Goal: Ask a question

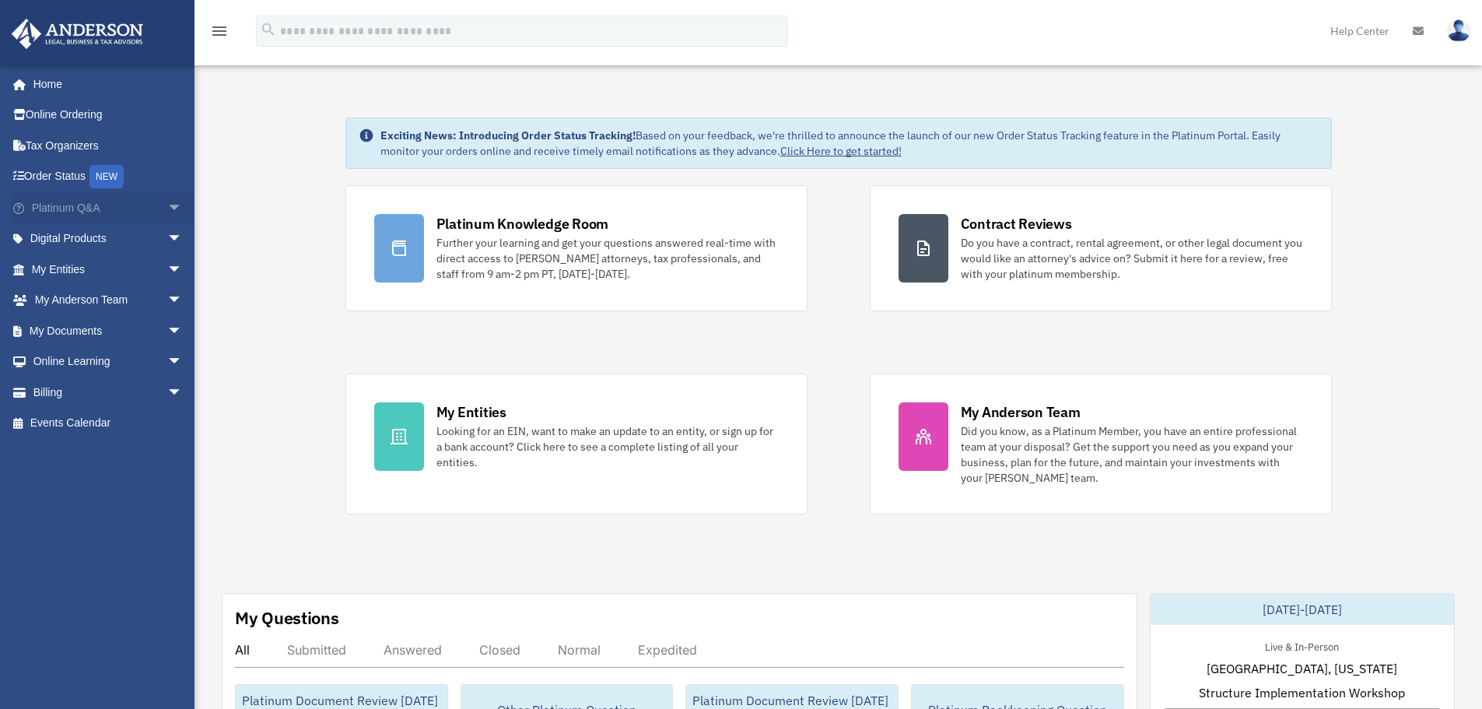
click at [167, 201] on span "arrow_drop_down" at bounding box center [182, 208] width 31 height 32
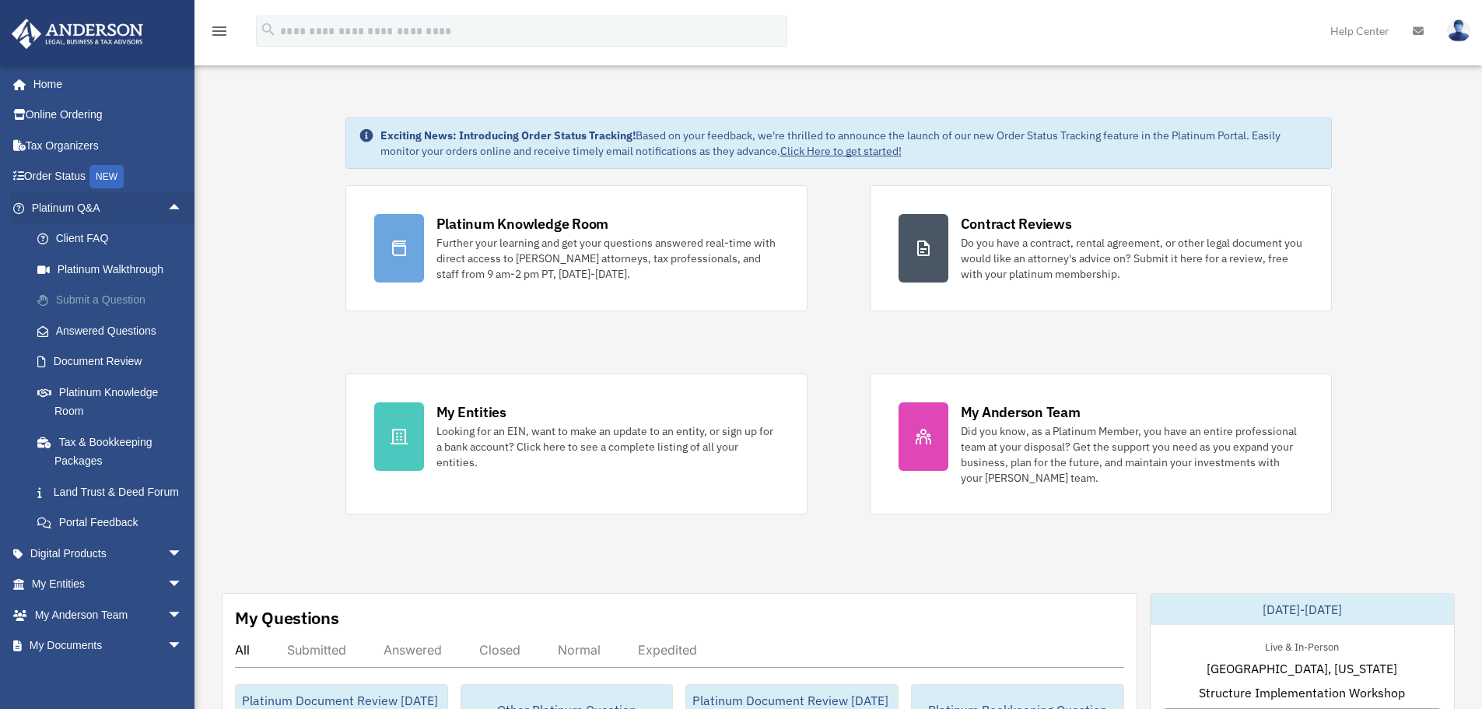
click at [123, 306] on link "Submit a Question" at bounding box center [114, 300] width 184 height 31
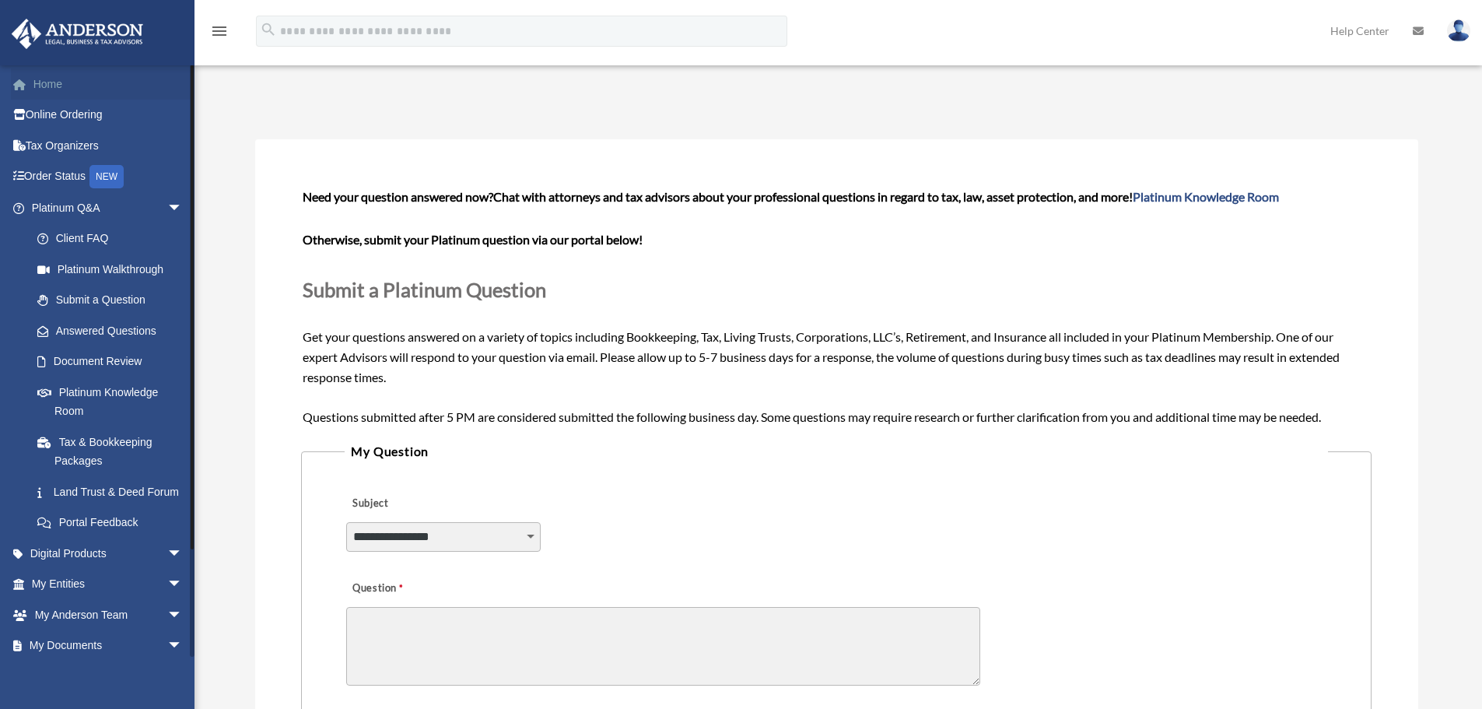
click at [111, 82] on link "Home" at bounding box center [108, 83] width 195 height 31
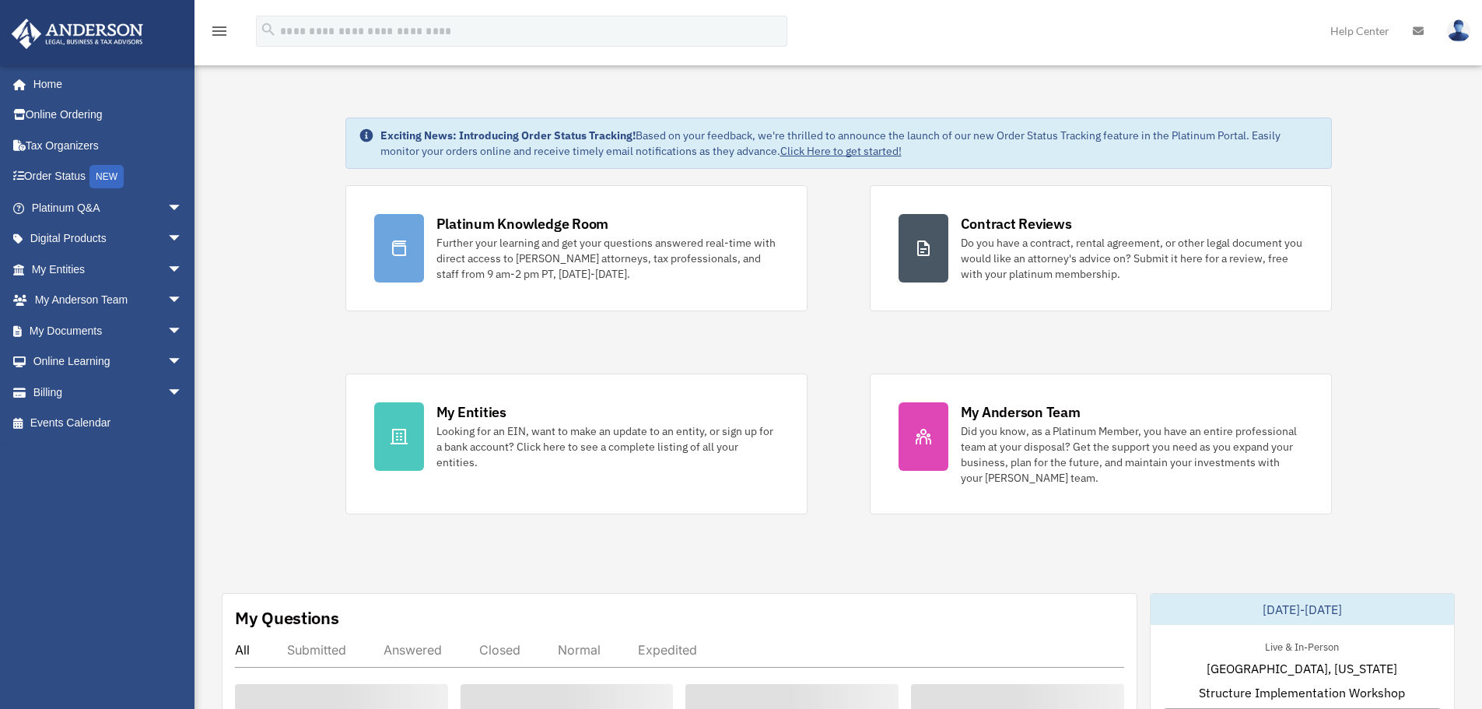
click at [440, 217] on div "Platinum Knowledge Room" at bounding box center [523, 223] width 173 height 19
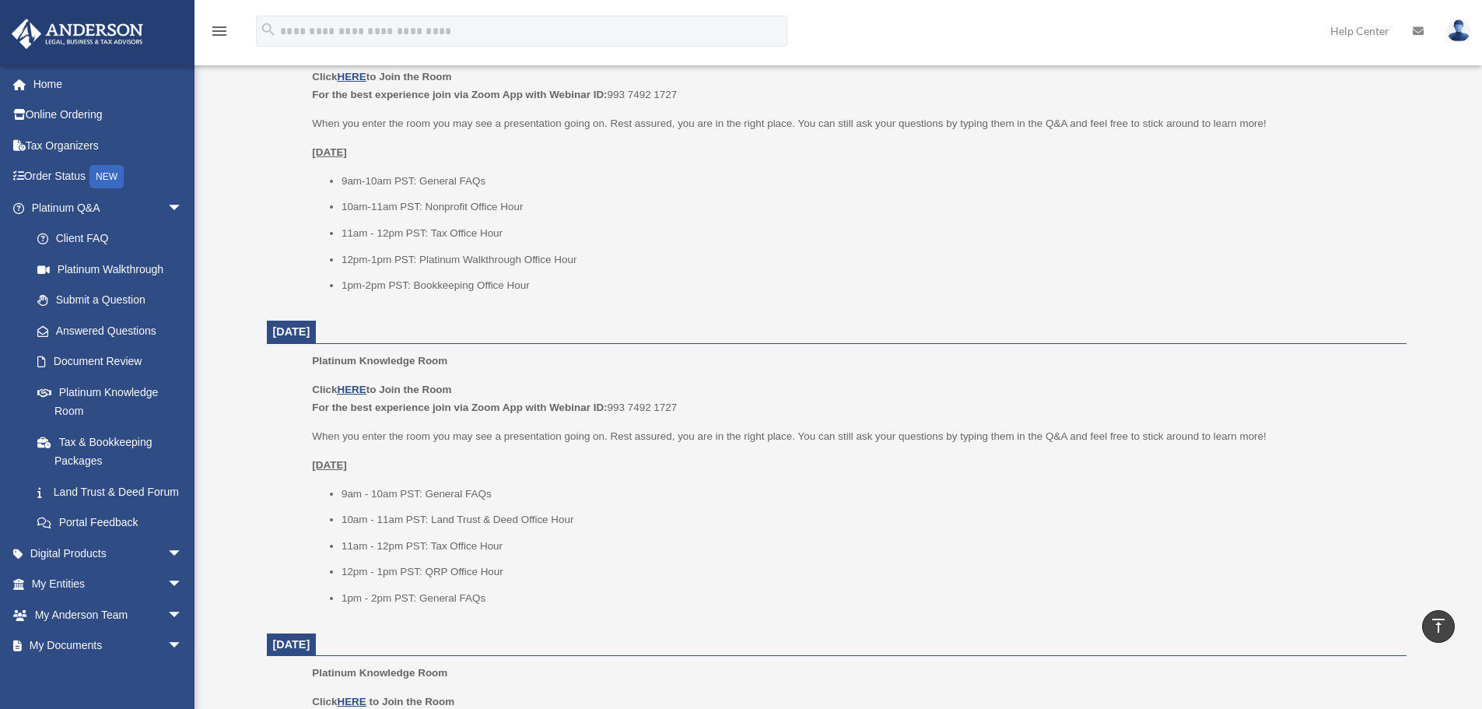
scroll to position [623, 0]
